Goal: Find specific page/section: Find specific page/section

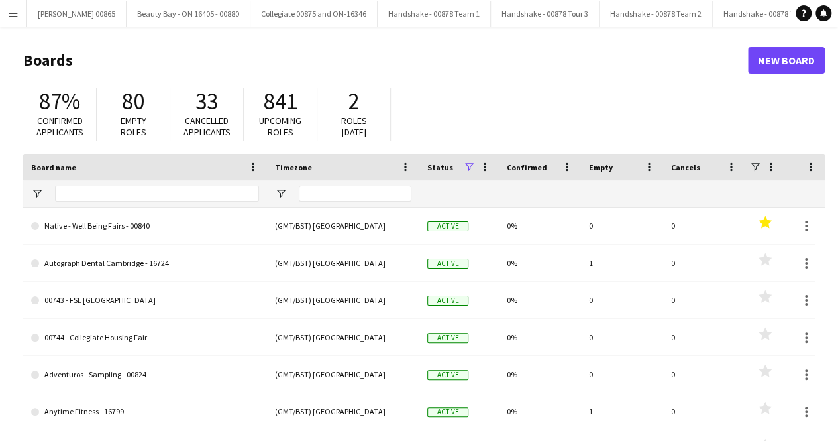
click at [21, 10] on button "Menu" at bounding box center [13, 13] width 27 height 27
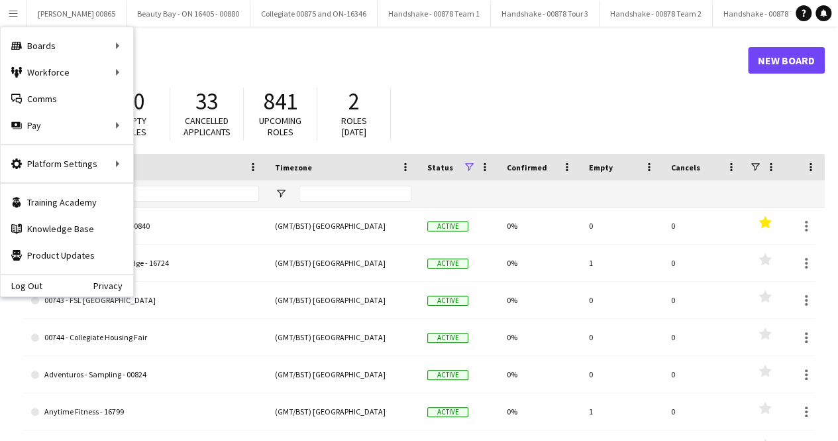
click at [243, 51] on h1 "Boards" at bounding box center [385, 60] width 725 height 20
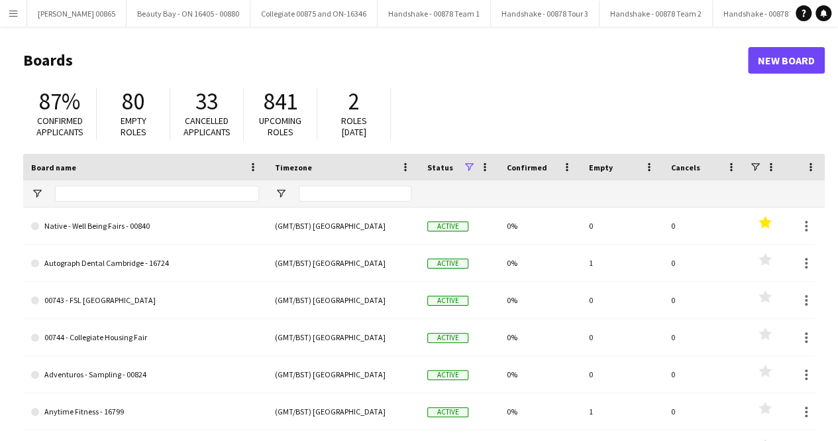
click at [9, 7] on button "Menu" at bounding box center [13, 13] width 27 height 27
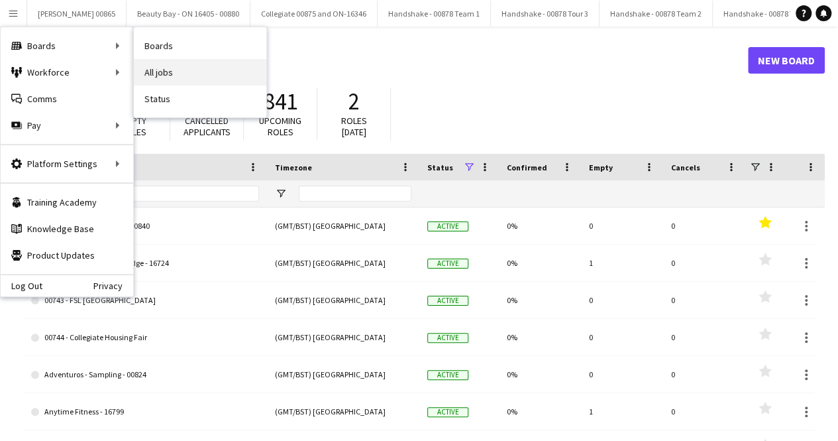
click at [162, 70] on link "All jobs" at bounding box center [200, 72] width 133 height 27
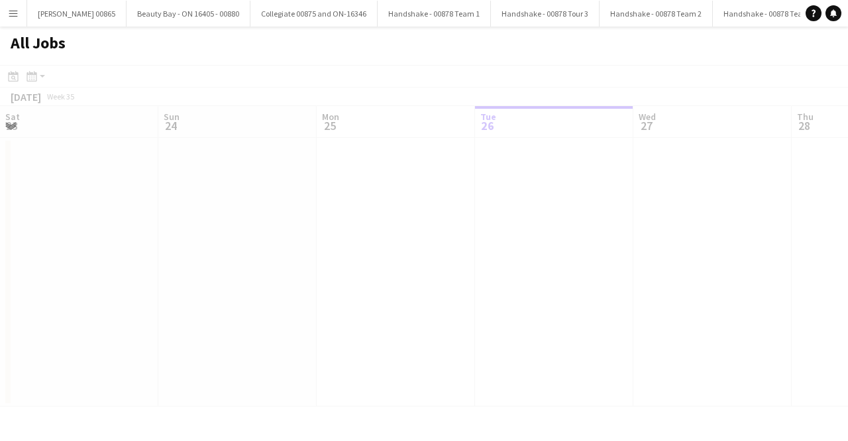
scroll to position [0, 317]
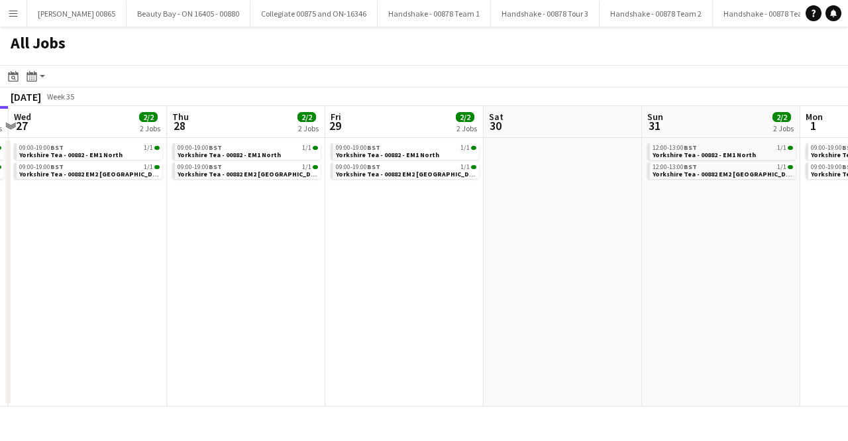
drag, startPoint x: 473, startPoint y: 239, endPoint x: 164, endPoint y: 239, distance: 308.8
click at [164, 239] on app-calendar-viewport "Sat 23 2/2 1 Job Sun 24 1/1 1 Job Mon 25 1/1 1 Job Tue 26 2/2 2 Jobs Wed 27 2/2…" at bounding box center [424, 256] width 848 height 300
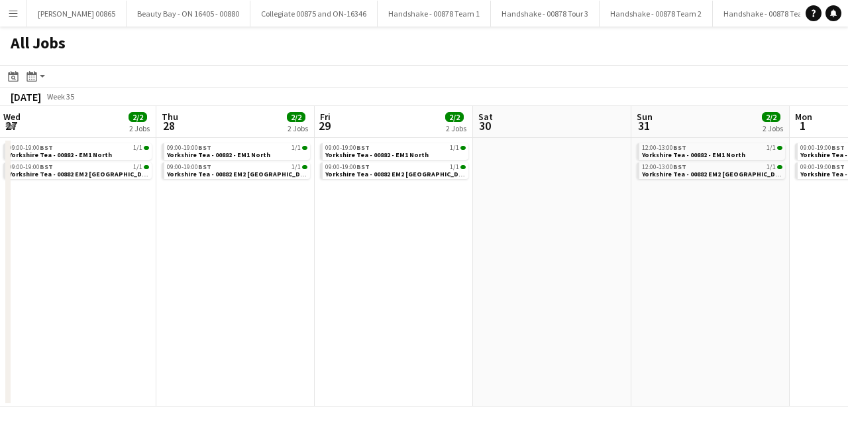
drag, startPoint x: 437, startPoint y: 260, endPoint x: 260, endPoint y: 273, distance: 176.7
click at [260, 273] on app-calendar-viewport "Sun 24 1/1 1 Job Mon 25 1/1 1 Job Tue 26 2/2 2 Jobs Wed 27 2/2 2 Jobs Thu 28 2/…" at bounding box center [424, 256] width 848 height 300
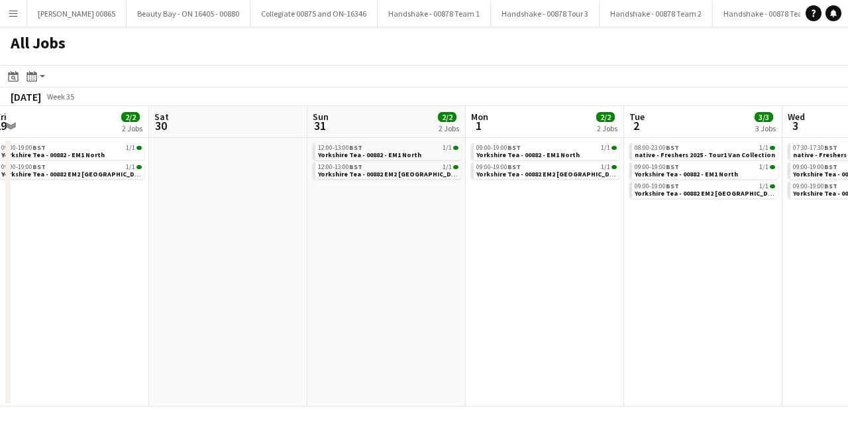
scroll to position [0, 448]
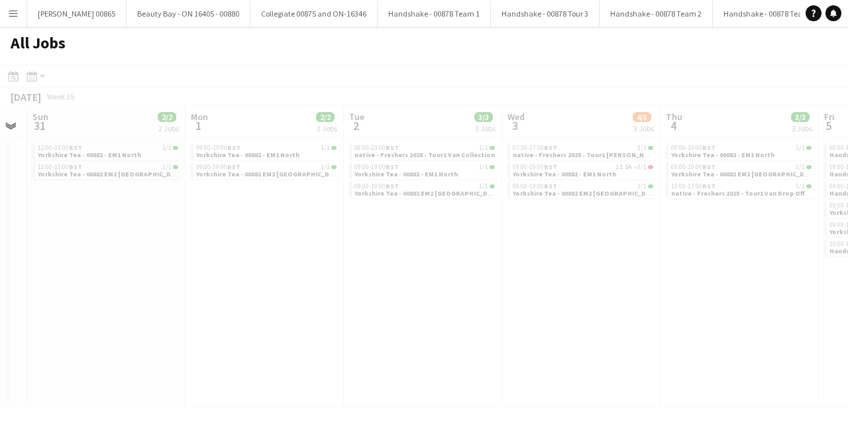
drag, startPoint x: 587, startPoint y: 264, endPoint x: 250, endPoint y: 267, distance: 336.6
click at [250, 267] on app-all-jobs "All Jobs Date picker [DATE] [DATE] [DATE] M [DATE] T [DATE] W [DATE] T [DATE] F…" at bounding box center [424, 217] width 848 height 380
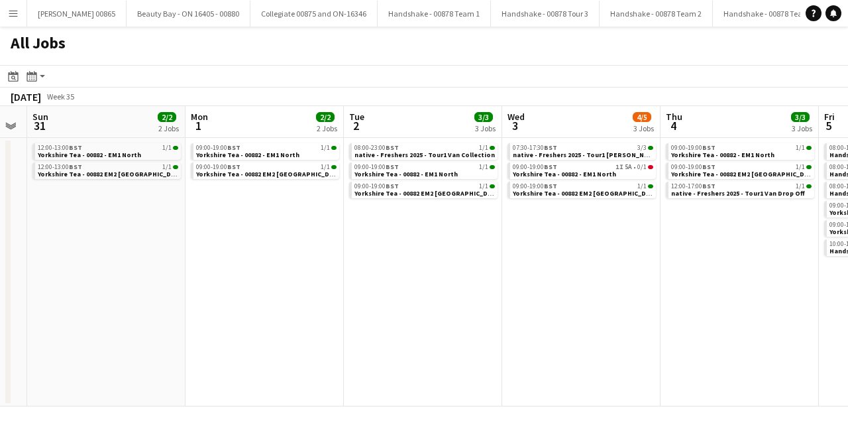
click at [23, 15] on button "Menu" at bounding box center [13, 13] width 27 height 27
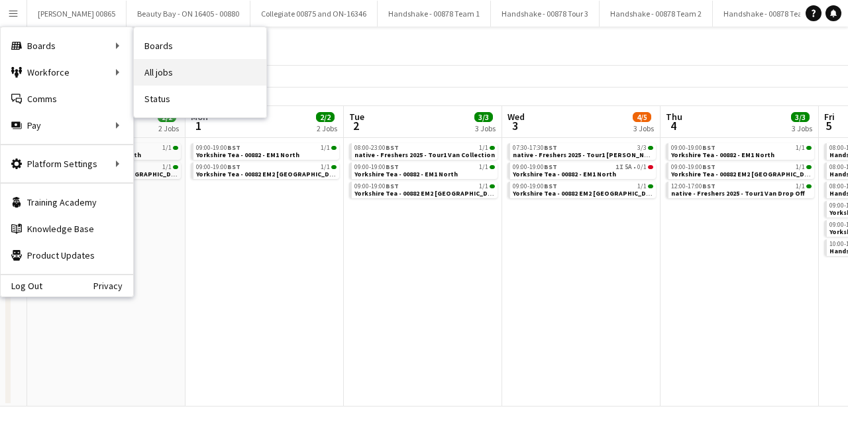
click at [196, 63] on link "All jobs" at bounding box center [200, 72] width 133 height 27
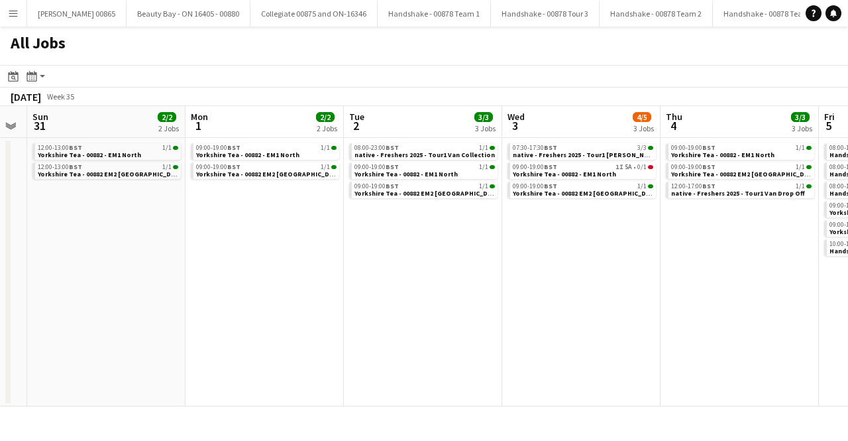
click at [23, 11] on button "Menu" at bounding box center [13, 13] width 27 height 27
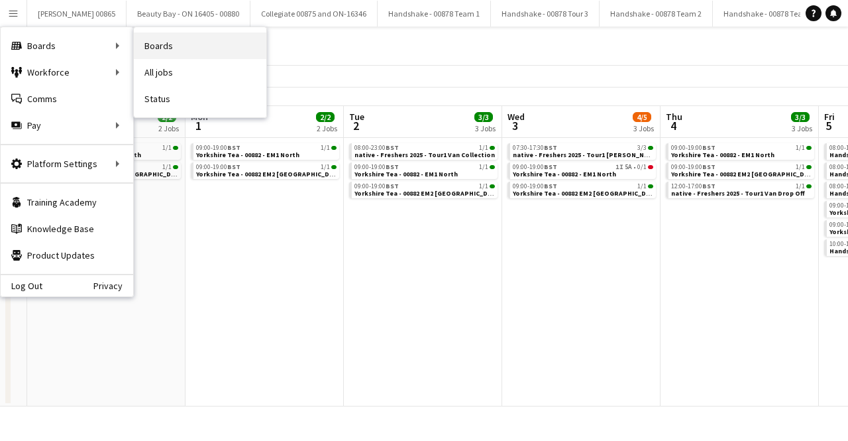
click at [164, 40] on link "Boards" at bounding box center [200, 45] width 133 height 27
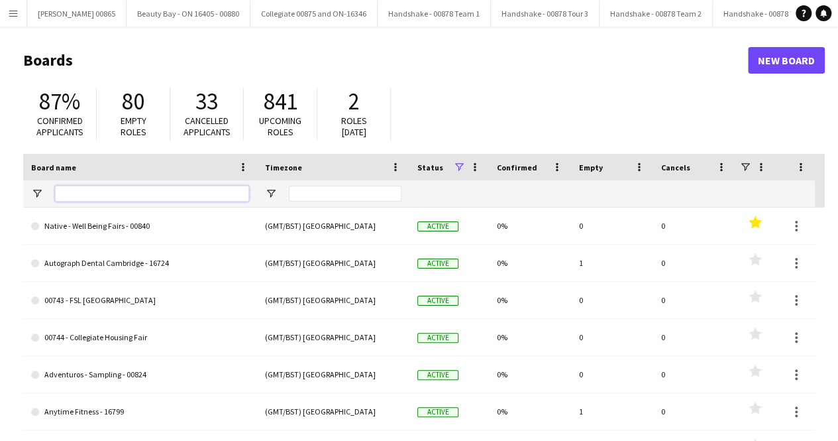
click at [118, 190] on input "Board name Filter Input" at bounding box center [152, 194] width 194 height 16
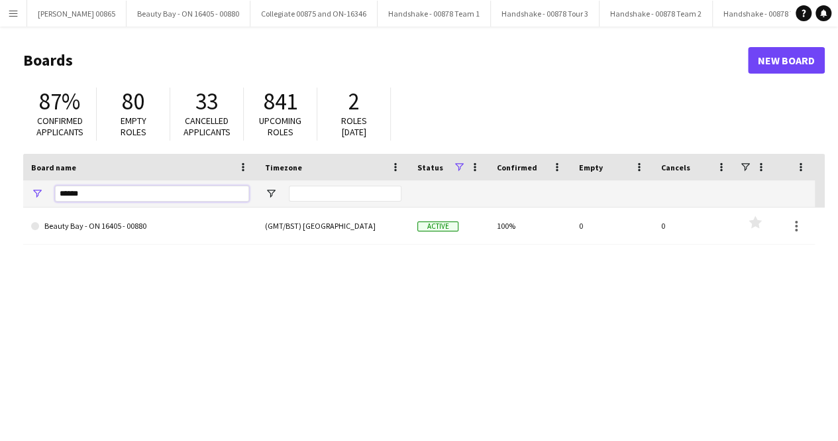
type input "******"
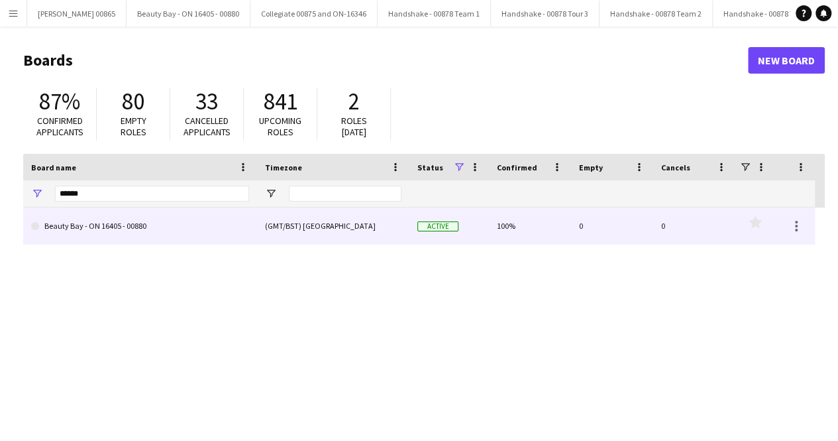
click at [117, 231] on link "Beauty Bay - ON 16405 - 00880" at bounding box center [140, 225] width 218 height 37
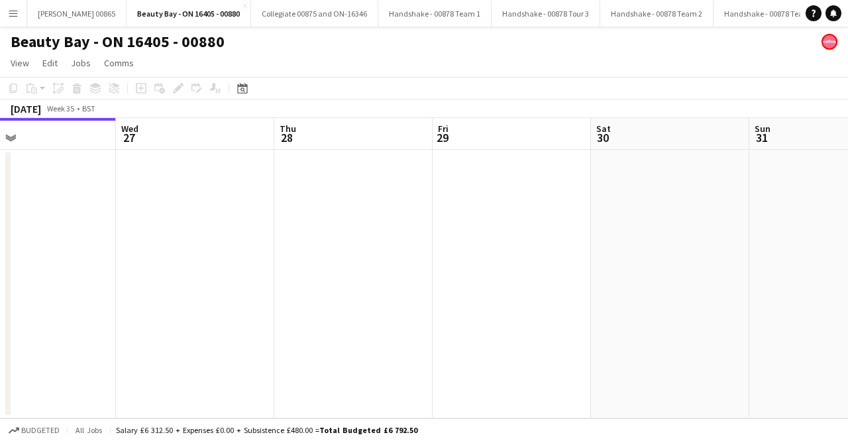
drag, startPoint x: 580, startPoint y: 254, endPoint x: 168, endPoint y: 298, distance: 414.4
click at [32, 278] on app-calendar-viewport "Sat 23 Sun 24 Mon 25 Tue 26 Wed 27 Thu 28 Fri 29 Sat 30 Sun 31 Mon 1 Tue 2" at bounding box center [424, 268] width 848 height 300
drag, startPoint x: 628, startPoint y: 268, endPoint x: 146, endPoint y: 336, distance: 487.1
click at [152, 333] on app-calendar-viewport "Wed 27 Thu 28 Fri 29 Sat 30 Sun 31 Mon 1 Tue 2 Wed 3 Thu 4 Fri 5 Sat 6" at bounding box center [424, 268] width 848 height 300
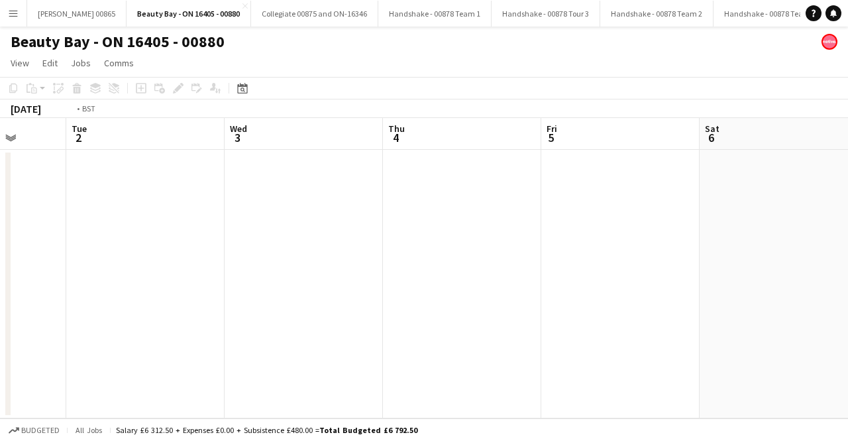
drag, startPoint x: 631, startPoint y: 319, endPoint x: 282, endPoint y: 396, distance: 356.8
click at [96, 389] on app-calendar-viewport "Fri 29 Sat 30 Sun 31 Mon 1 Tue 2 Wed 3 Thu 4 Fri 5 Sat 6 Sun 7 Mon 8" at bounding box center [424, 268] width 848 height 300
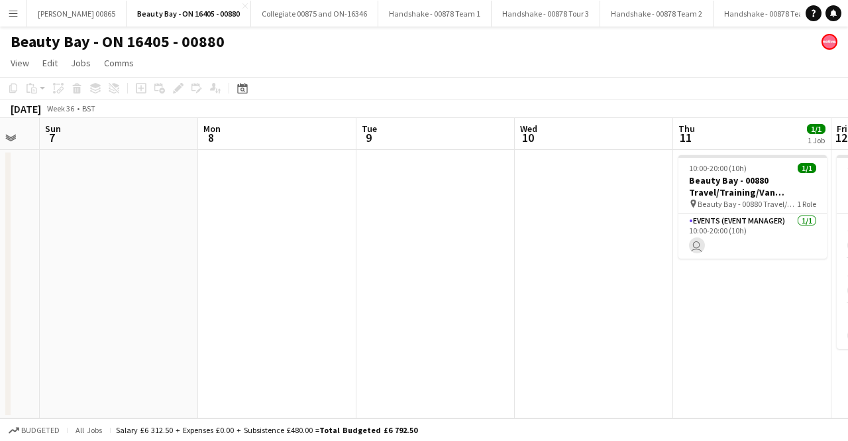
drag, startPoint x: 648, startPoint y: 347, endPoint x: 148, endPoint y: 415, distance: 504.4
click at [150, 415] on app-calendar-viewport "Tue 2 Wed 3 Thu 4 Fri 5 Sat 6 Sun 7 Mon 8 Tue 9 Wed 10 Thu 11 1/1 1 Job Fri 12 …" at bounding box center [424, 268] width 848 height 300
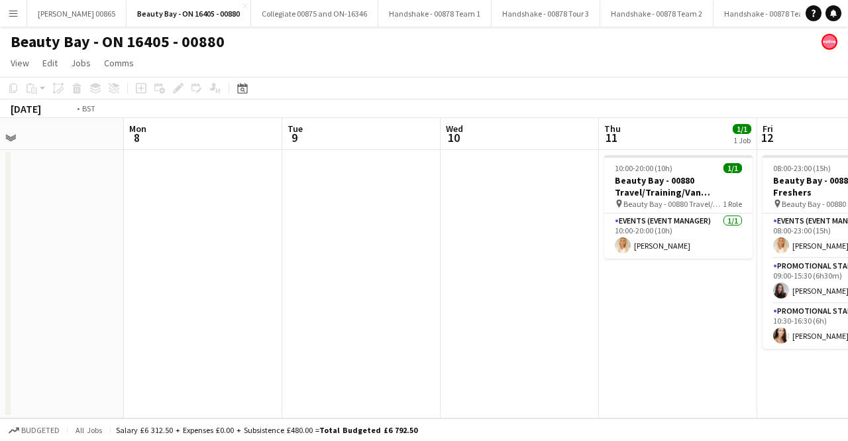
drag, startPoint x: 470, startPoint y: 397, endPoint x: 314, endPoint y: 419, distance: 158.0
click at [324, 418] on app-board "Beauty Bay - ON 16405 - 00880 View Day view expanded Day view collapsed Month v…" at bounding box center [424, 234] width 848 height 414
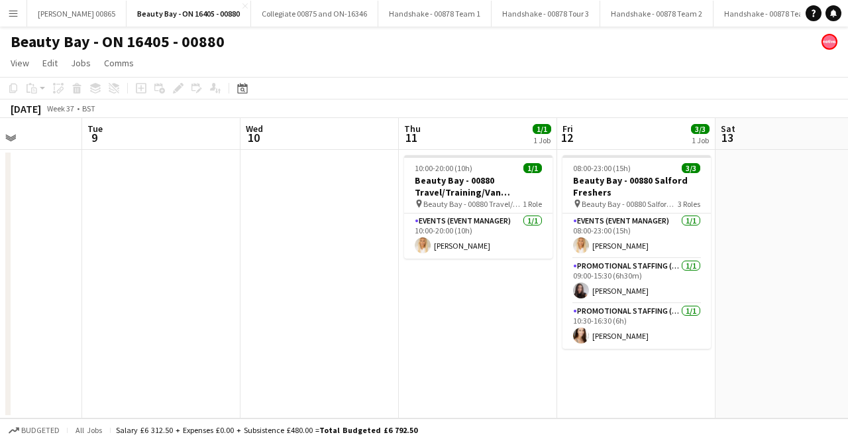
drag, startPoint x: 449, startPoint y: 424, endPoint x: 357, endPoint y: 439, distance: 94.0
click at [364, 437] on app-board "Beauty Bay - ON 16405 - 00880 View Day view expanded Day view collapsed Month v…" at bounding box center [424, 234] width 848 height 414
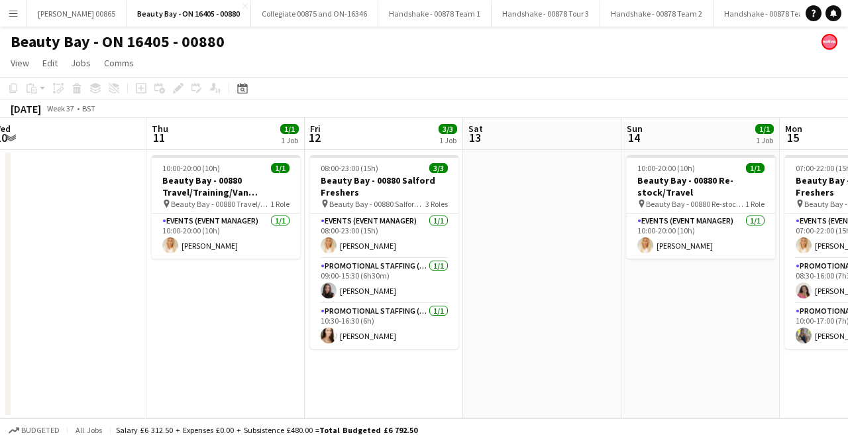
drag, startPoint x: 510, startPoint y: 386, endPoint x: 330, endPoint y: 414, distance: 182.3
click at [338, 412] on app-calendar-viewport "Mon 8 Tue 9 Wed 10 Thu 11 1/1 1 Job Fri 12 3/3 1 Job Sat 13 Sun 14 1/1 1 Job Mo…" at bounding box center [424, 268] width 848 height 300
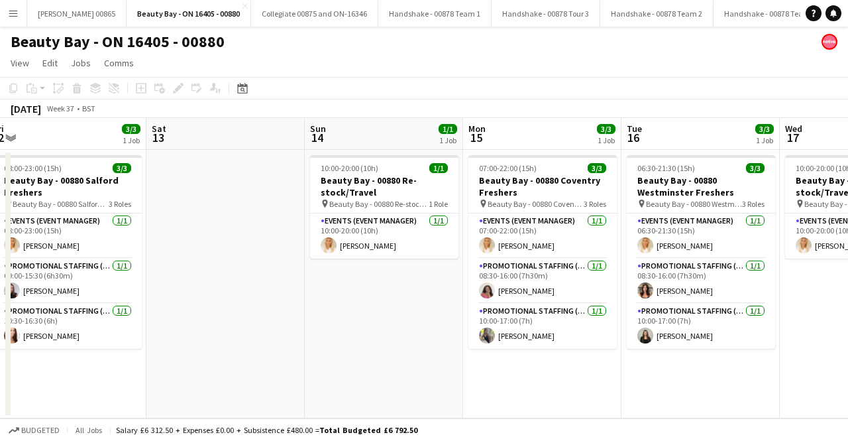
scroll to position [0, 422]
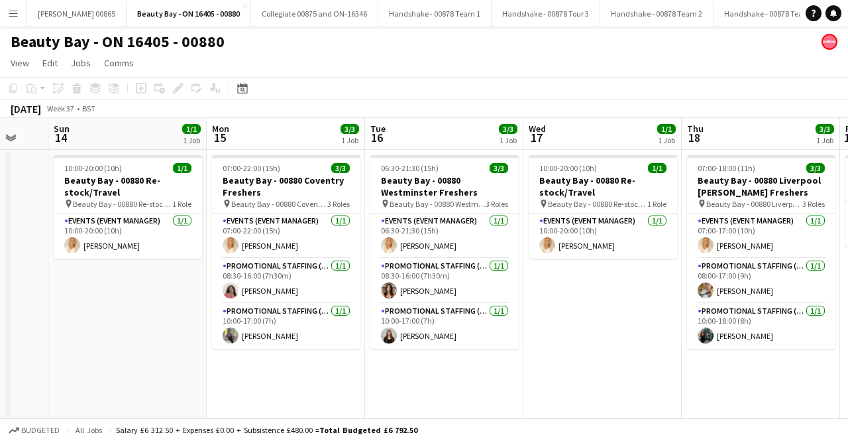
drag, startPoint x: 732, startPoint y: 340, endPoint x: 569, endPoint y: 360, distance: 164.2
click at [569, 360] on app-calendar-viewport "Wed 10 Thu 11 1/1 1 Job Fri 12 3/3 1 Job Sat 13 Sun 14 1/1 1 Job Mon 15 3/3 1 J…" at bounding box center [424, 268] width 848 height 300
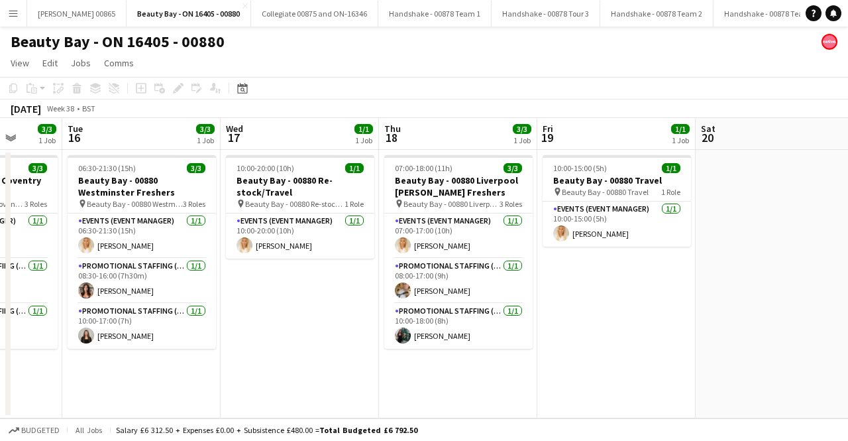
drag, startPoint x: 726, startPoint y: 335, endPoint x: 423, endPoint y: 371, distance: 305.7
click at [423, 371] on app-calendar-viewport "Fri 12 3/3 1 Job Sat 13 Sun 14 1/1 1 Job Mon 15 3/3 1 Job Tue 16 3/3 1 Job Wed …" at bounding box center [424, 268] width 848 height 300
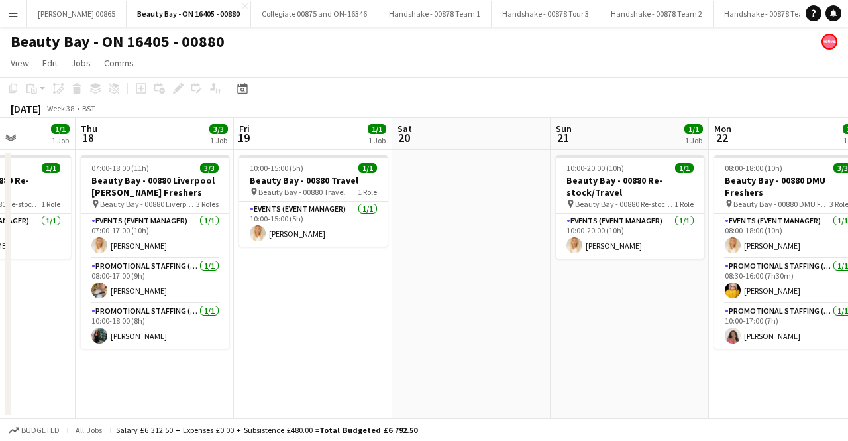
drag, startPoint x: 730, startPoint y: 360, endPoint x: 550, endPoint y: 413, distance: 187.1
click at [373, 412] on app-calendar-viewport "Sun 14 1/1 1 Job Mon 15 3/3 1 Job Tue 16 3/3 1 Job Wed 17 1/1 1 Job Thu 18 3/3 …" at bounding box center [424, 268] width 848 height 300
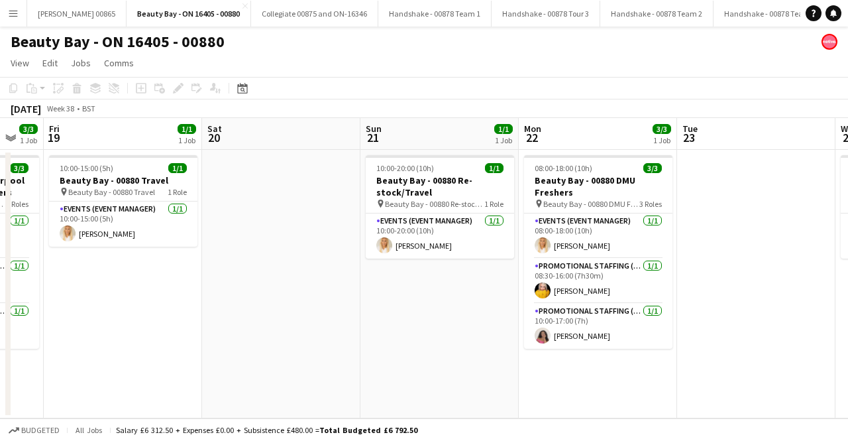
scroll to position [0, 504]
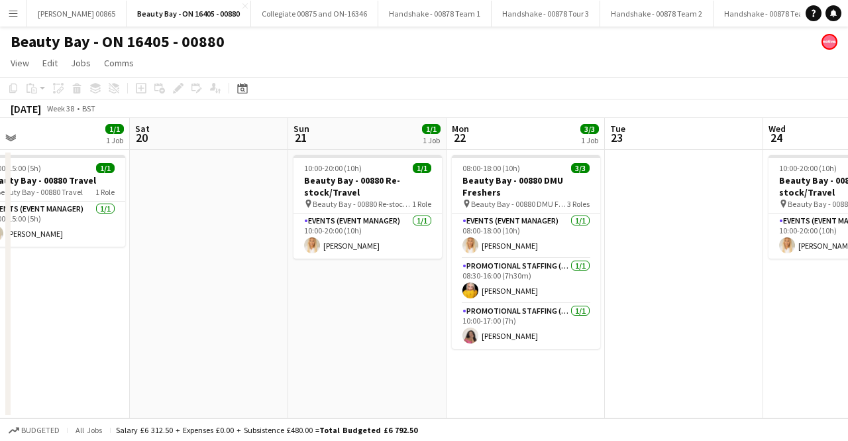
drag, startPoint x: 519, startPoint y: 403, endPoint x: 437, endPoint y: 412, distance: 82.7
click at [437, 412] on app-calendar-viewport "Tue 16 3/3 1 Job Wed 17 1/1 1 Job Thu 18 3/3 1 Job Fri 19 1/1 1 Job Sat 20 Sun …" at bounding box center [424, 268] width 848 height 300
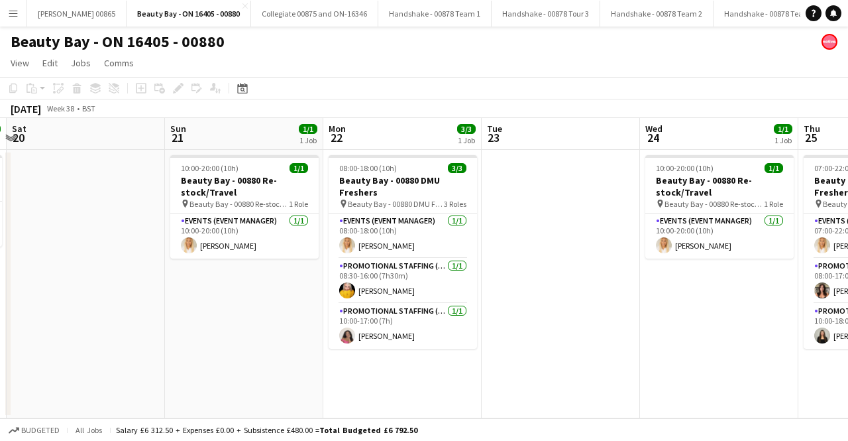
scroll to position [0, 632]
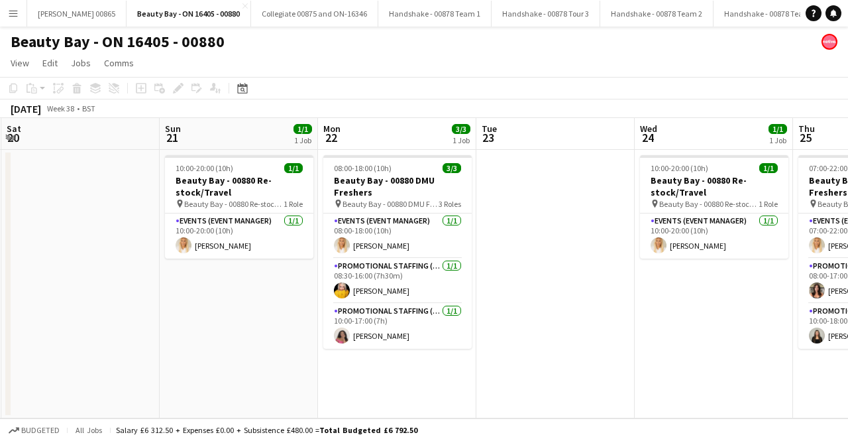
drag, startPoint x: 677, startPoint y: 202, endPoint x: 548, endPoint y: 222, distance: 130.1
click at [548, 222] on app-calendar-viewport "Tue 16 3/3 1 Job Wed 17 1/1 1 Job Thu 18 3/3 1 Job Fri 19 1/1 1 Job Sat 20 Sun …" at bounding box center [424, 268] width 848 height 300
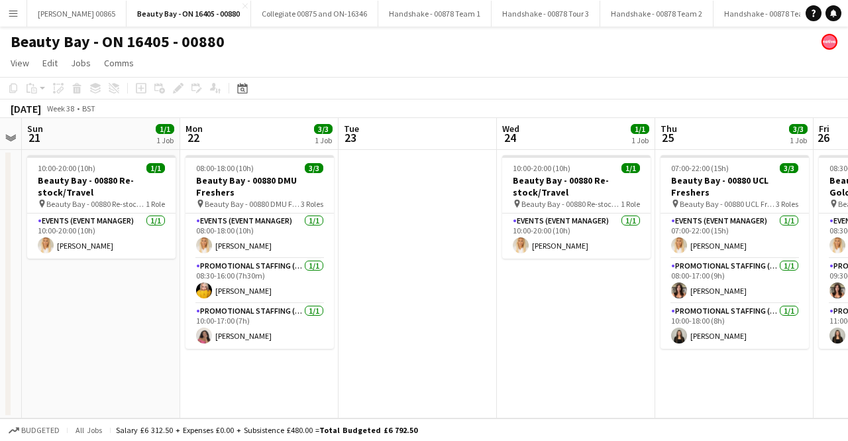
scroll to position [0, 456]
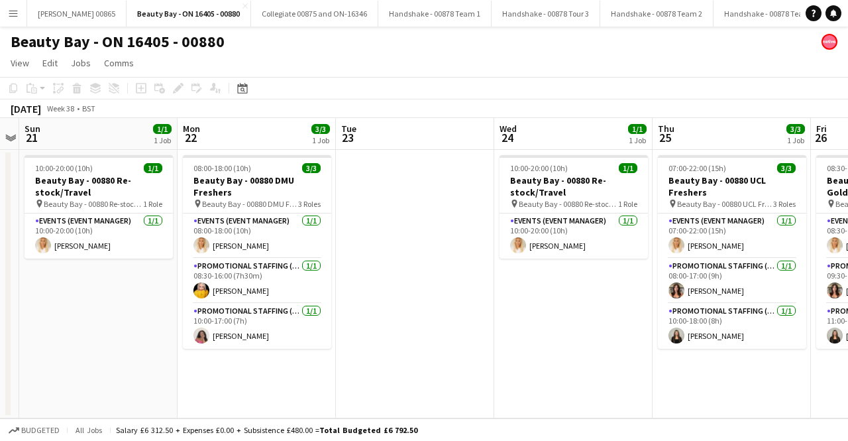
drag, startPoint x: 556, startPoint y: 243, endPoint x: 496, endPoint y: 243, distance: 60.3
click at [496, 243] on app-calendar-viewport "Thu 18 3/3 1 Job Fri 19 1/1 1 Job Sat 20 Sun 21 1/1 1 Job Mon 22 3/3 1 Job Tue …" at bounding box center [424, 268] width 848 height 300
click at [588, 235] on app-card-role "Events (Event Manager) [DATE] 10:00-20:00 (10h) [PERSON_NAME]" at bounding box center [574, 235] width 148 height 45
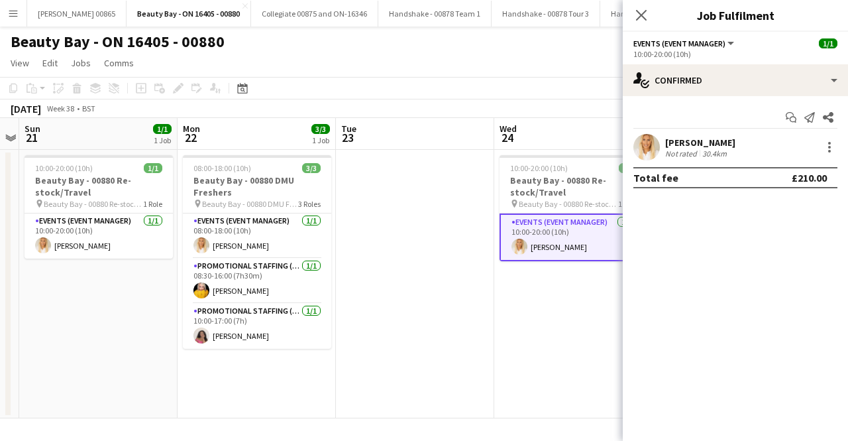
click at [654, 133] on div "Start chat Send notification Share [PERSON_NAME] Not rated 30.4km Total fee £21…" at bounding box center [735, 147] width 225 height 103
click at [651, 142] on app-user-avatar at bounding box center [647, 147] width 27 height 27
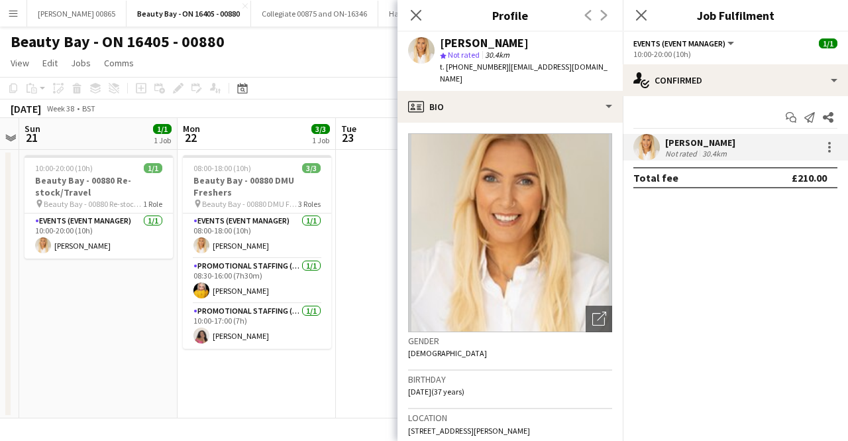
click at [325, 58] on app-page-menu "View Day view expanded Day view collapsed Month view Date picker Jump to [DATE]…" at bounding box center [424, 64] width 848 height 25
